Goal: Task Accomplishment & Management: Manage account settings

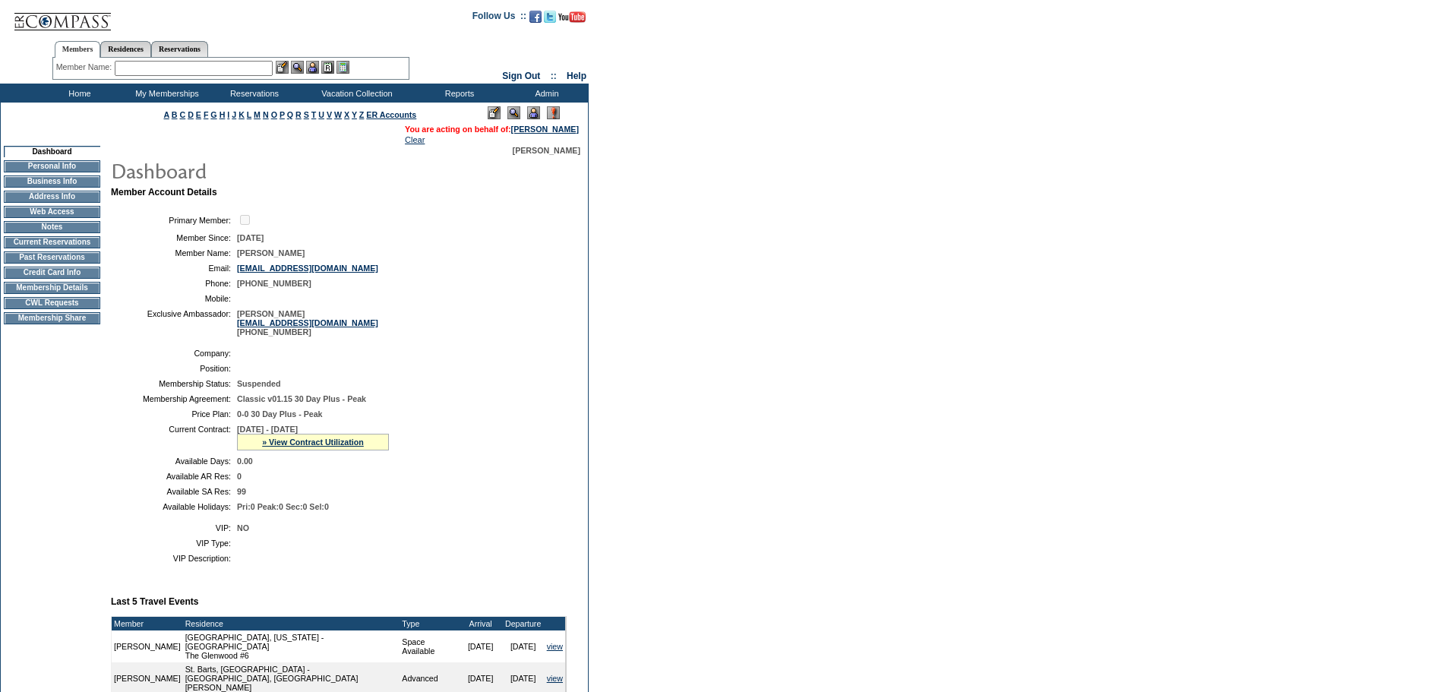
click at [201, 62] on input "text" at bounding box center [194, 68] width 158 height 15
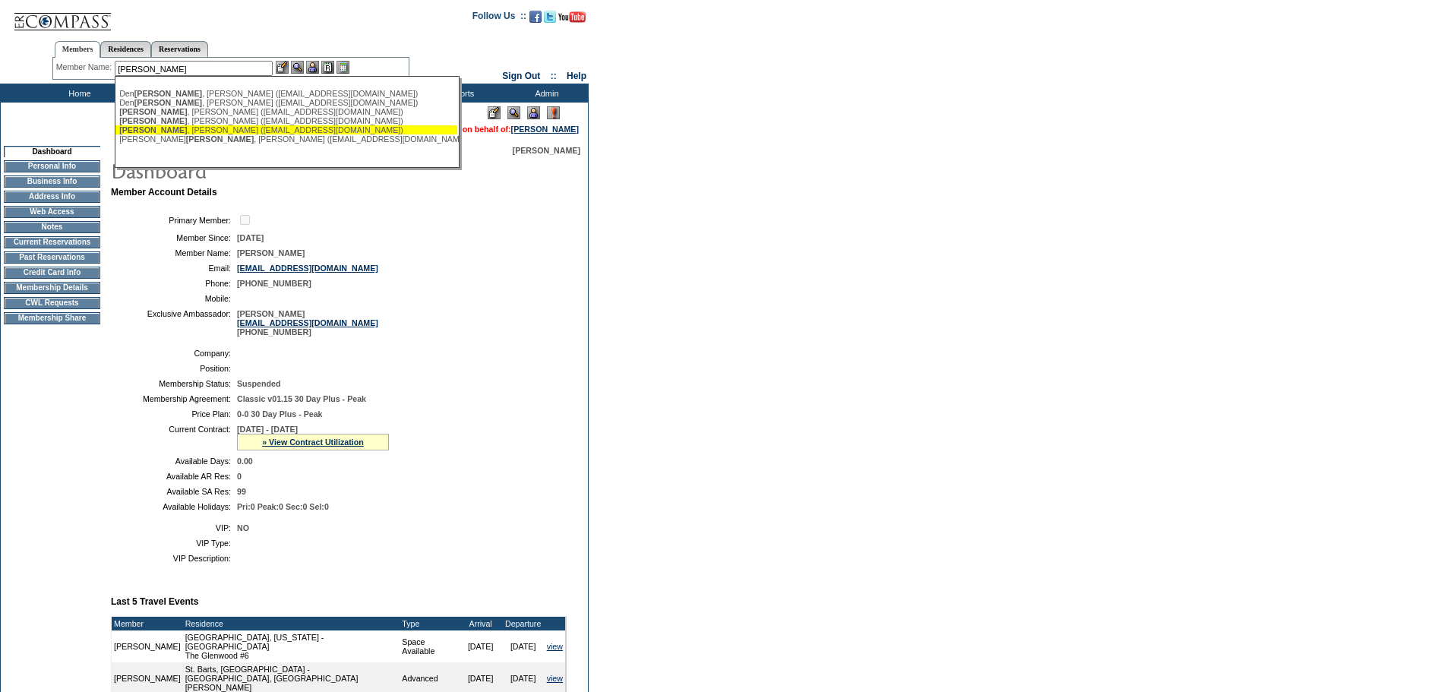
click at [165, 134] on div "Holtz , Lisa (holtzlisa@yahoo.com)" at bounding box center [286, 129] width 334 height 9
type input "Holtz, Lisa (holtzlisa@yahoo.com)"
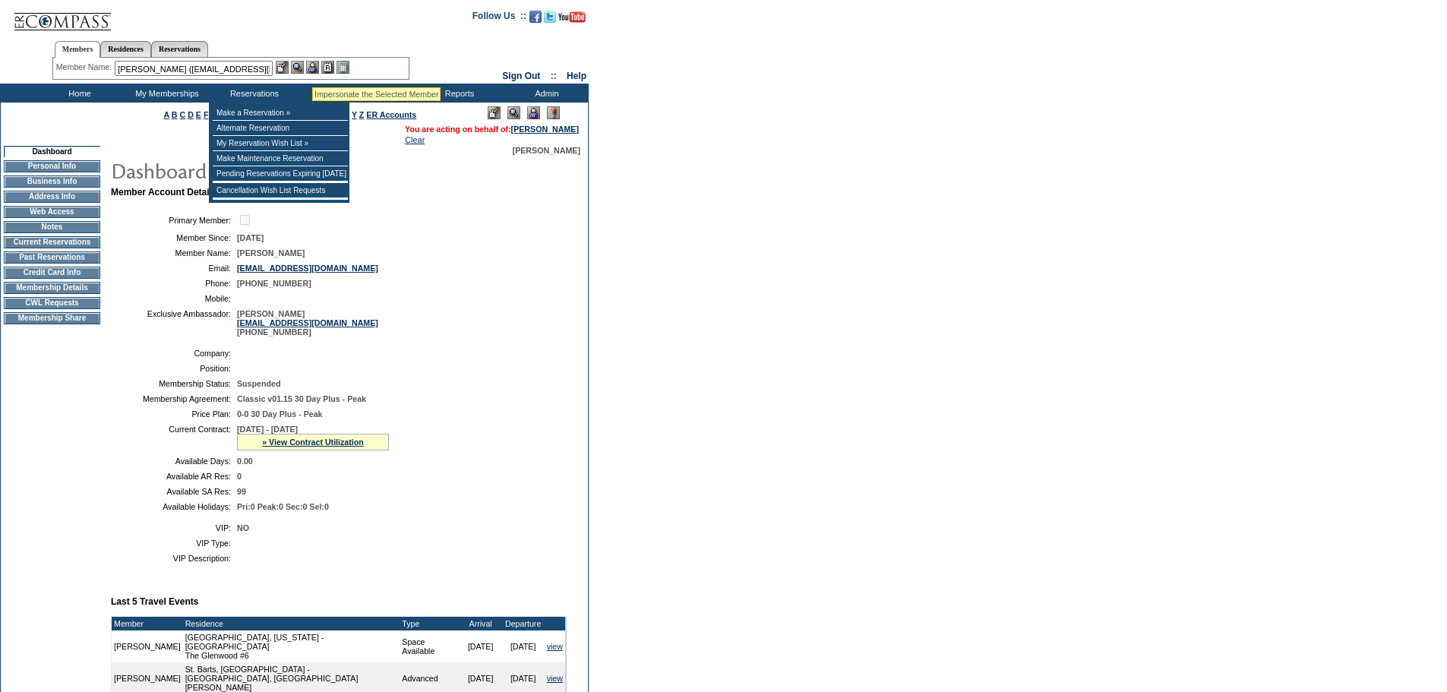
click at [312, 68] on img at bounding box center [312, 67] width 13 height 13
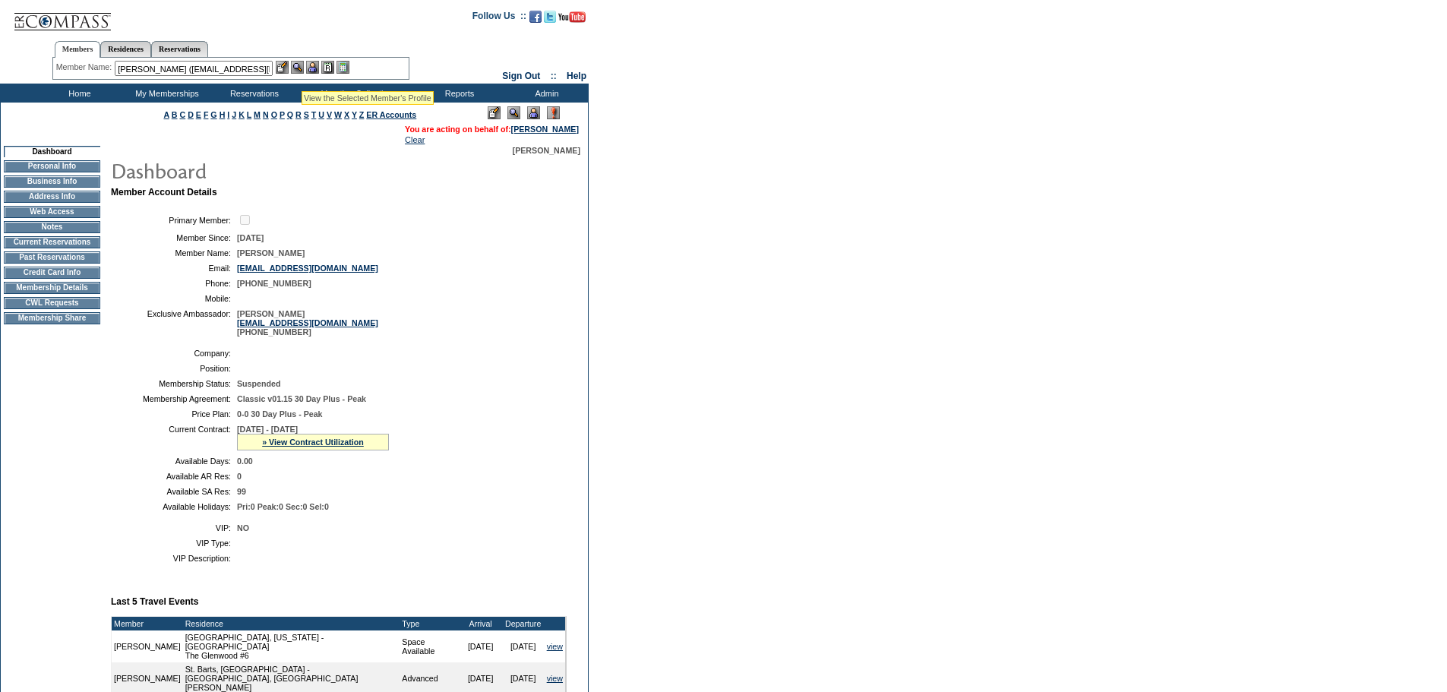
click at [302, 72] on img at bounding box center [297, 67] width 13 height 13
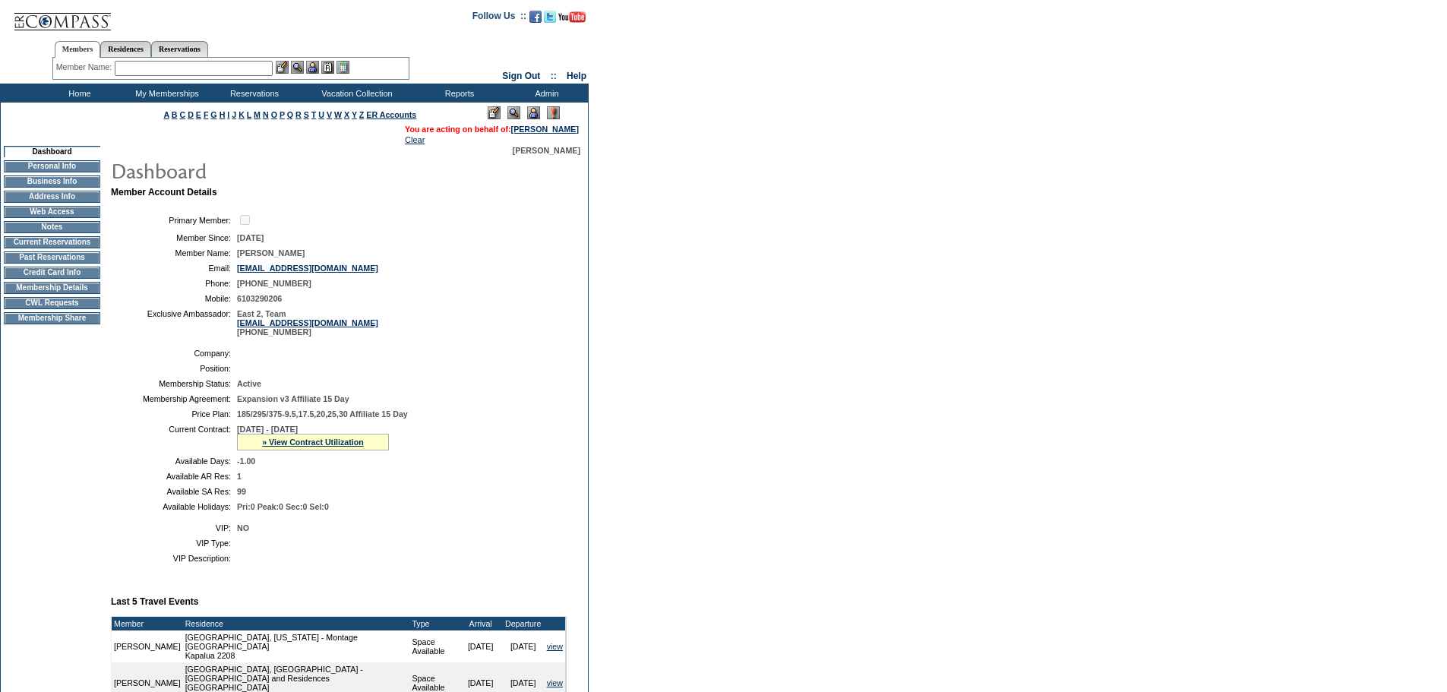
click at [40, 279] on td "Credit Card Info" at bounding box center [52, 273] width 96 height 12
